Goal: Information Seeking & Learning: Find specific fact

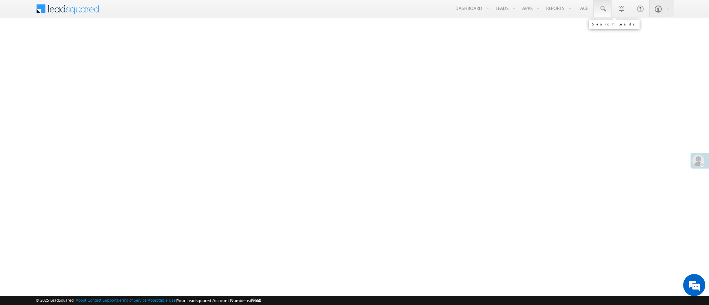
click at [607, 13] on link at bounding box center [603, 8] width 18 height 17
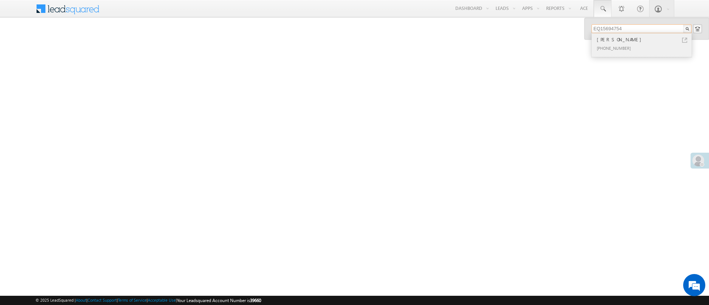
type input "EQ15694754"
click at [627, 41] on div "Mehulaben Upadhyay" at bounding box center [644, 39] width 99 height 8
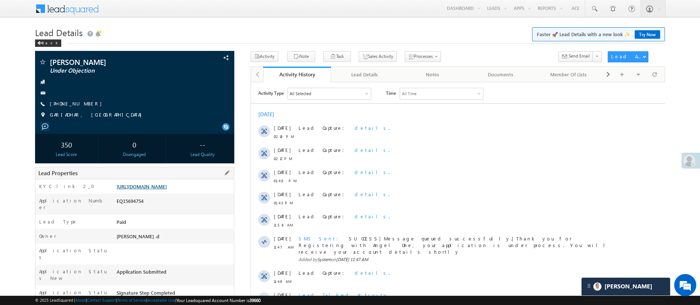
click at [136, 190] on link "[URL][DOMAIN_NAME]" at bounding box center [142, 187] width 50 height 6
click at [134, 208] on div "EQ15694754" at bounding box center [174, 203] width 119 height 10
copy div "EQ15694754"
